Goal: Answer question/provide support: Share knowledge or assist other users

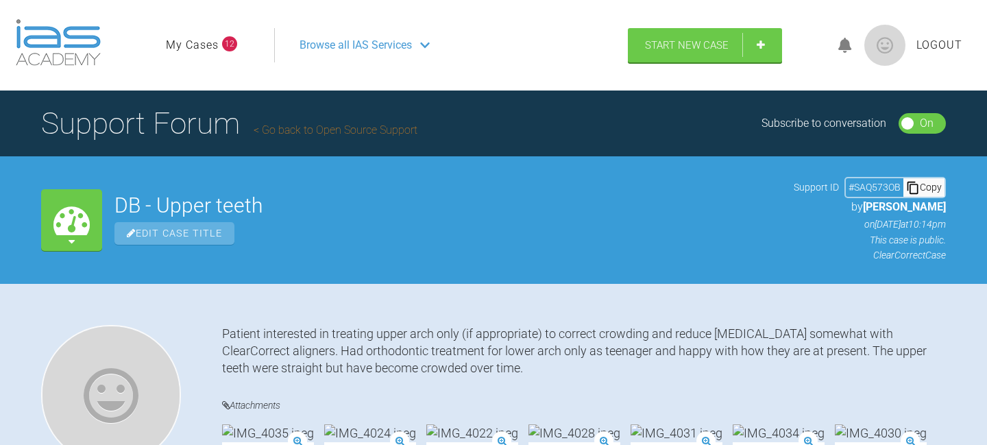
scroll to position [1117, 0]
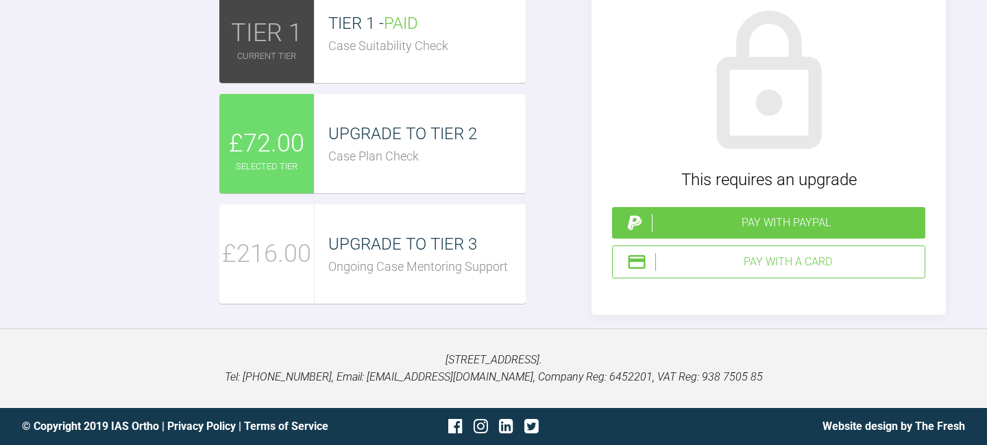
scroll to position [1626, 0]
paste textarea "https://eshop-dr.clearcorrect.com/treatment-plan/password/public/49CF3D25-A728-…"
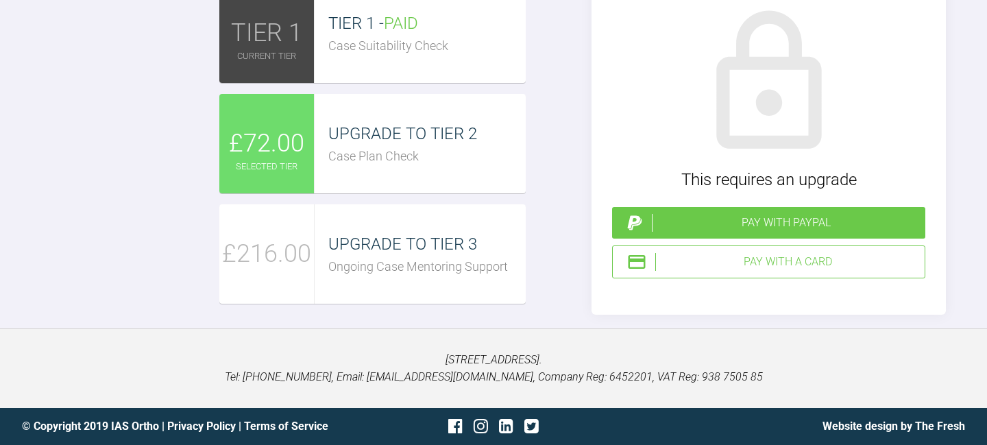
drag, startPoint x: 317, startPoint y: 250, endPoint x: 232, endPoint y: 251, distance: 85.0
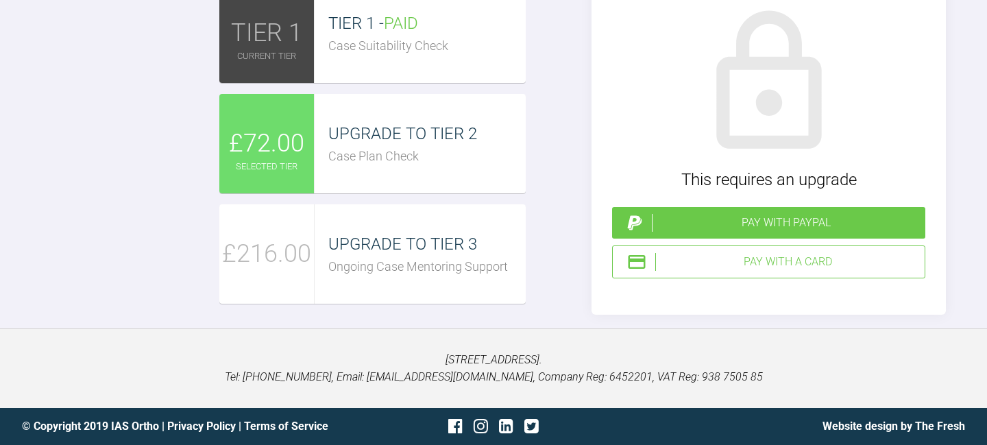
type textarea "Hi Seb, Thank you for your great advice. If going ahead I would certainly look …"
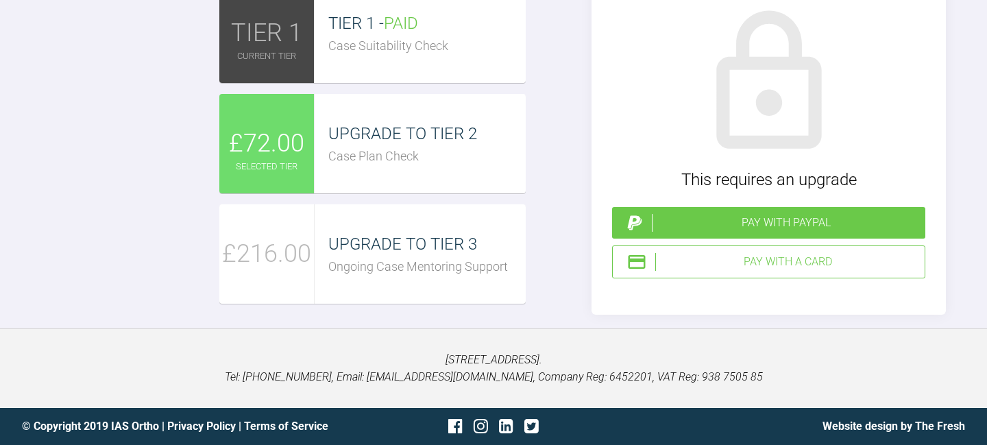
click at [424, 151] on div "Case Plan Check" at bounding box center [426, 157] width 197 height 20
click at [821, 257] on div "Pay with a Card" at bounding box center [787, 262] width 264 height 18
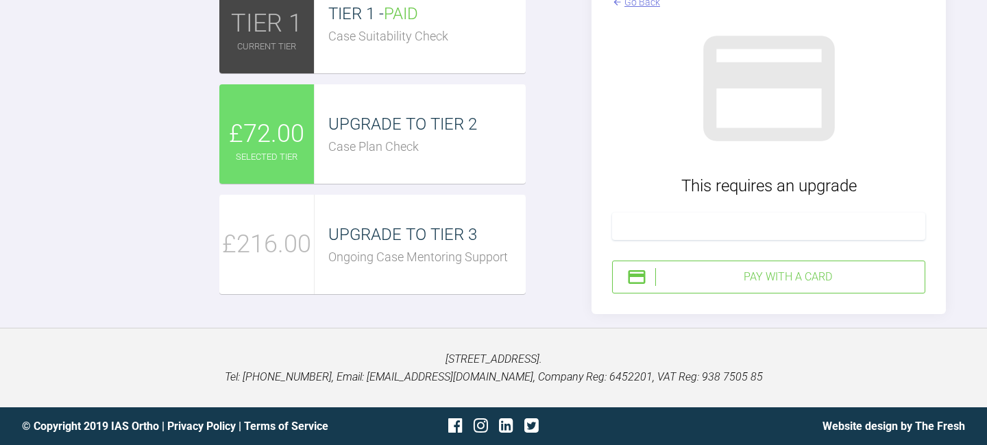
click at [940, 209] on div "Go Back This requires an upgrade Pay with a Card" at bounding box center [768, 144] width 354 height 340
click at [838, 286] on div "Pay with a Card" at bounding box center [787, 277] width 264 height 18
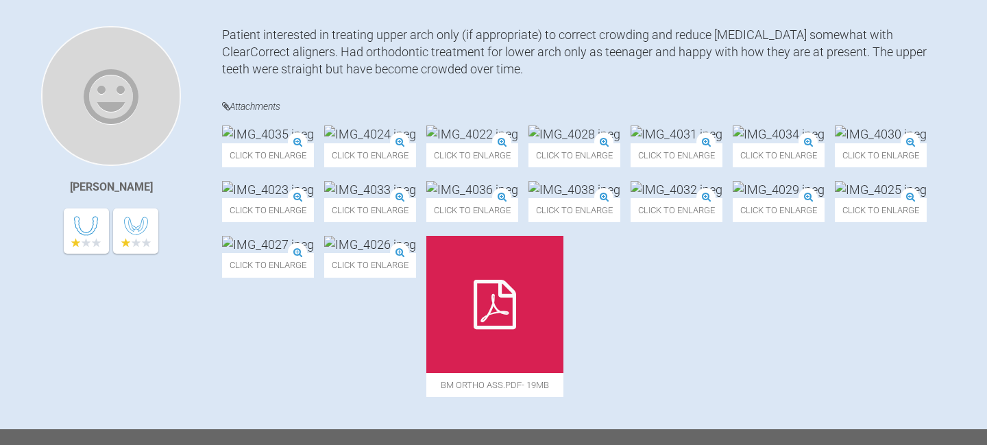
scroll to position [0, 0]
